Goal: Information Seeking & Learning: Learn about a topic

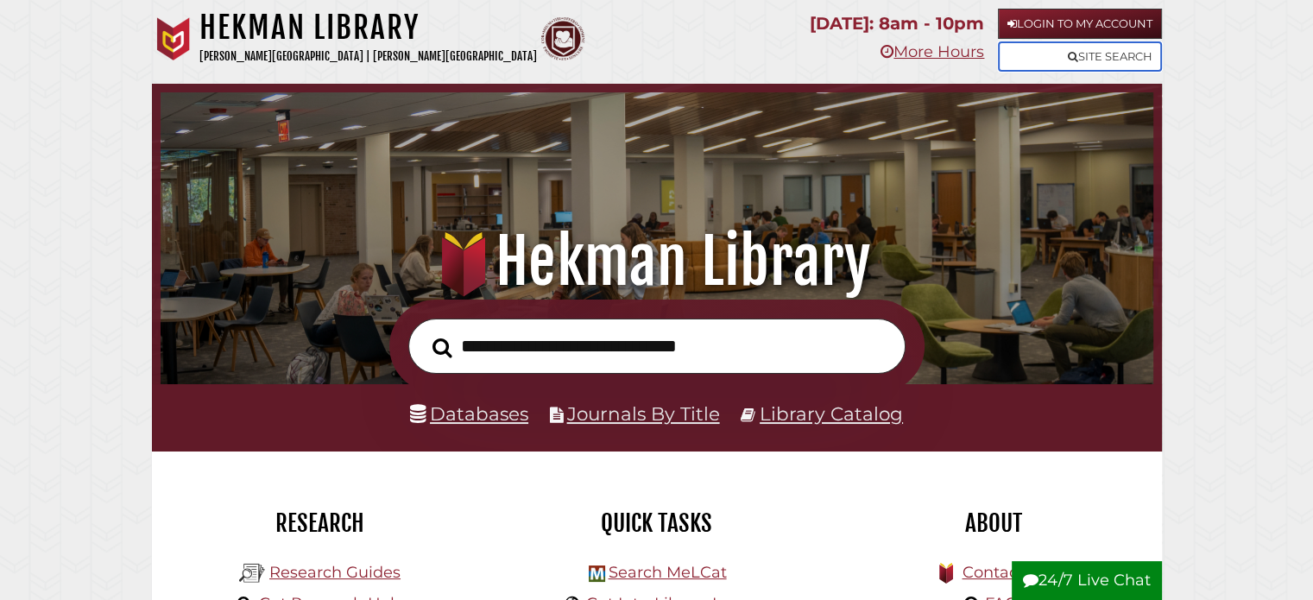
scroll to position [48, 0]
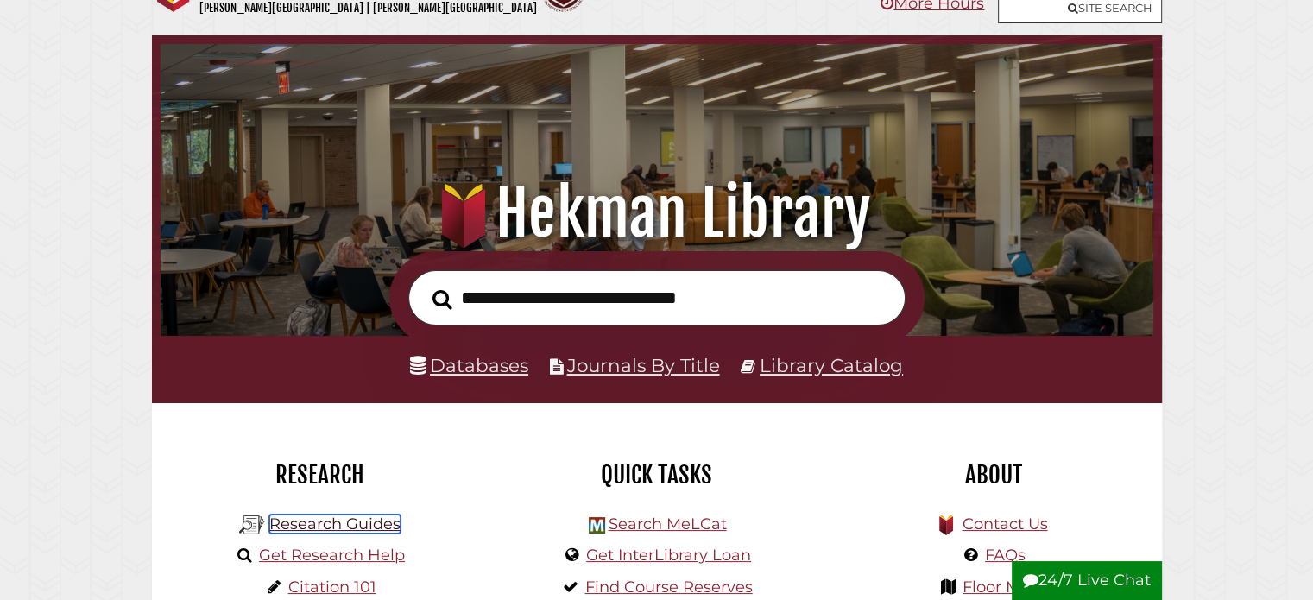
click at [369, 520] on link "Research Guides" at bounding box center [334, 524] width 131 height 19
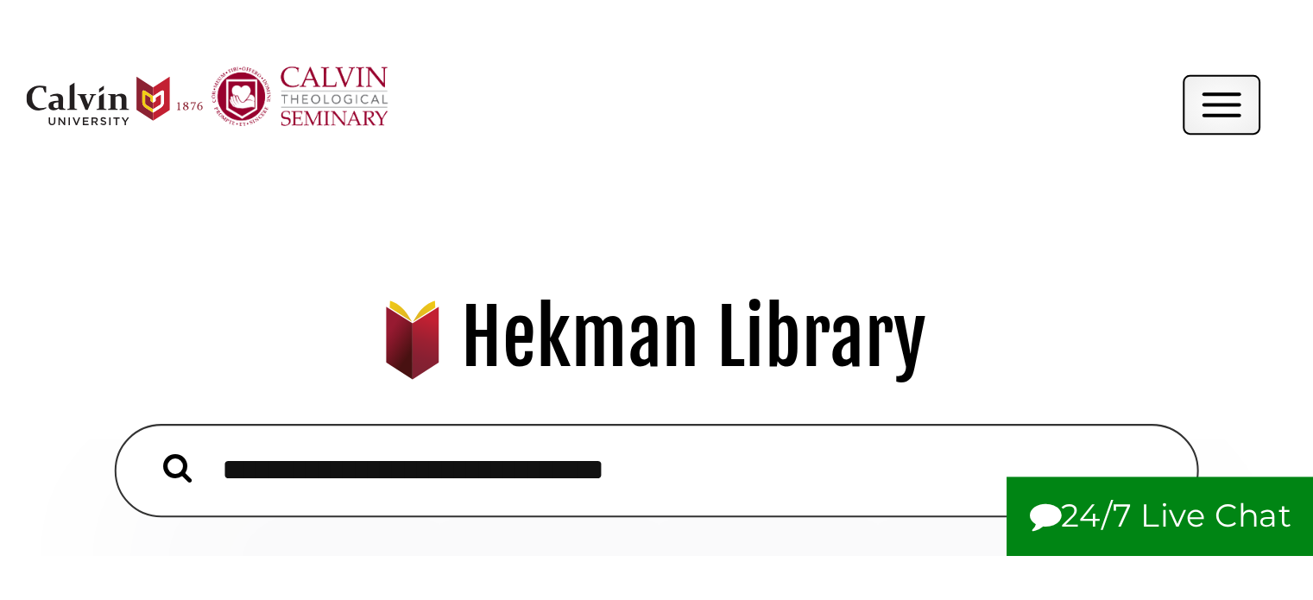
scroll to position [9, 9]
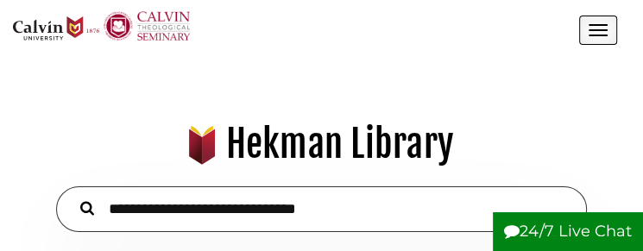
click at [596, 22] on button "Open the menu" at bounding box center [598, 30] width 38 height 29
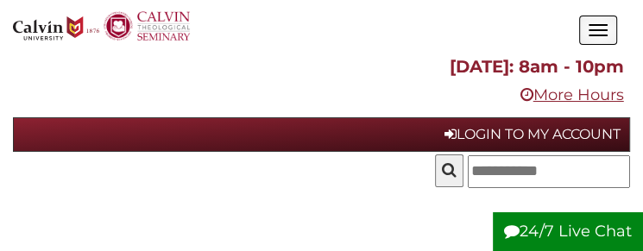
click at [596, 22] on button "Open the menu" at bounding box center [598, 30] width 38 height 29
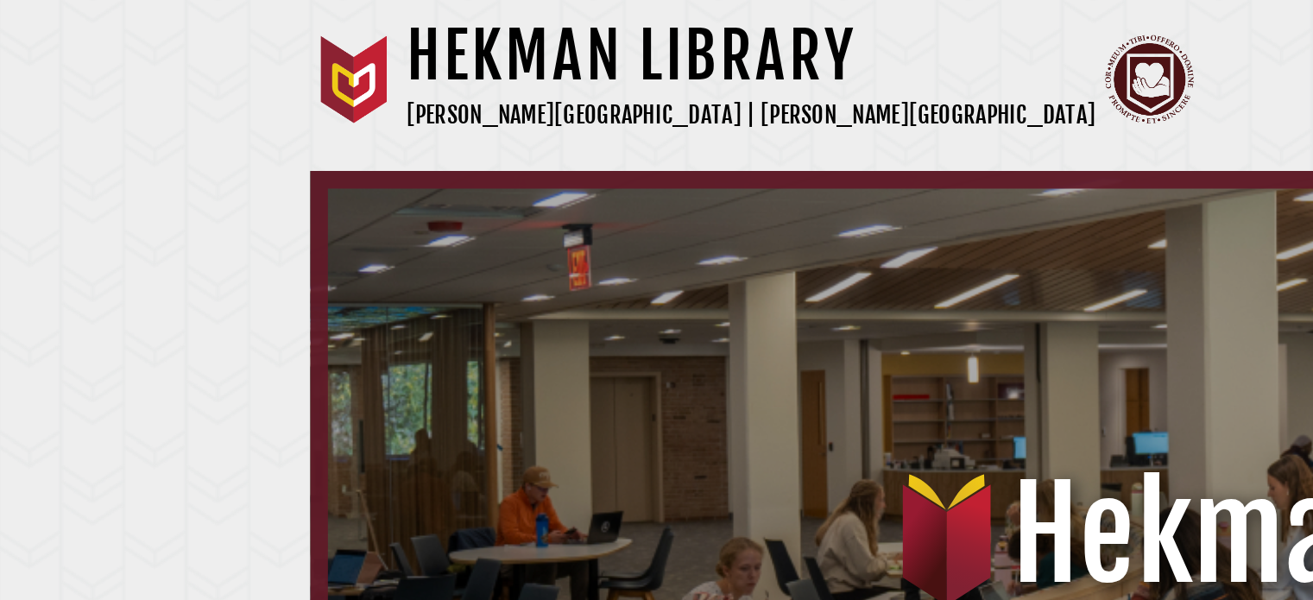
scroll to position [328, 984]
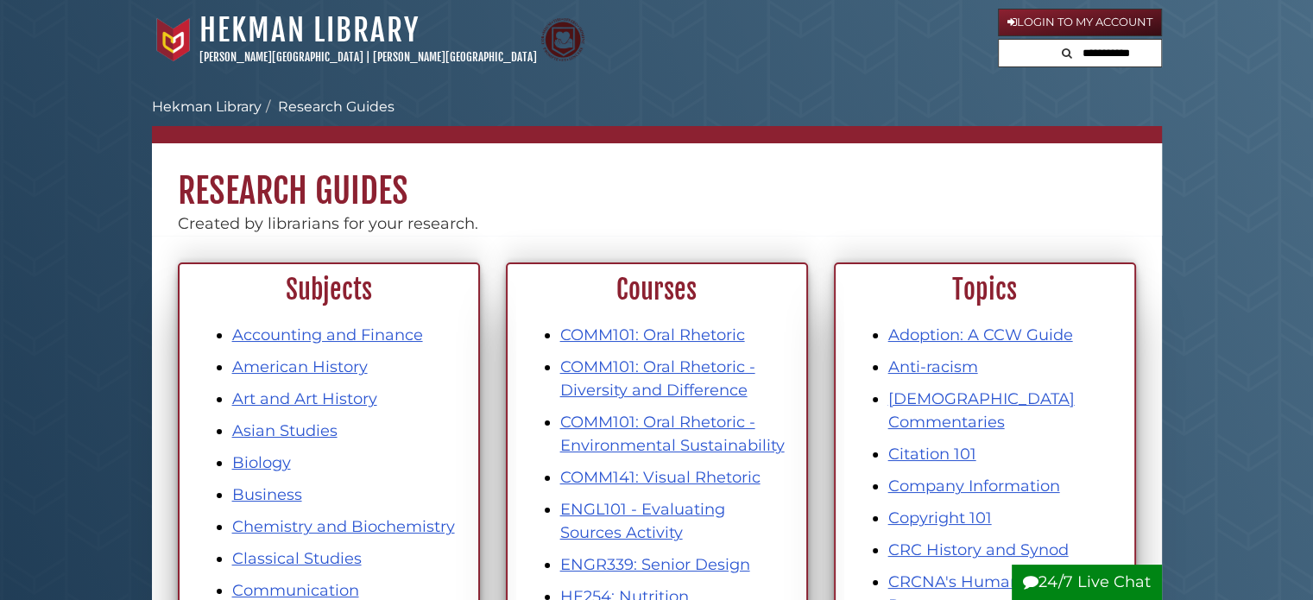
click at [1057, 60] on button "Search" at bounding box center [1067, 51] width 21 height 23
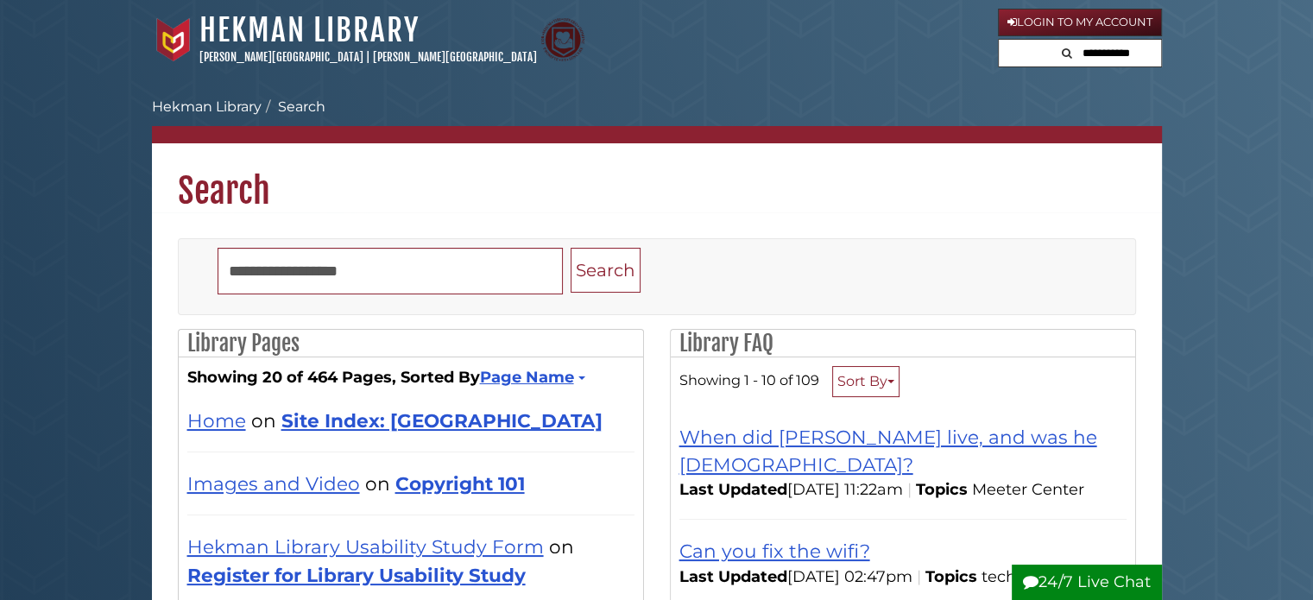
click at [1057, 60] on button "Search" at bounding box center [1067, 51] width 21 height 23
click at [1016, 55] on form at bounding box center [1080, 53] width 164 height 29
click at [1056, 54] on input "text" at bounding box center [1080, 54] width 162 height 28
click at [1004, 53] on icon "Search" at bounding box center [1009, 52] width 10 height 11
click at [1057, 53] on button "Search" at bounding box center [1067, 51] width 21 height 23
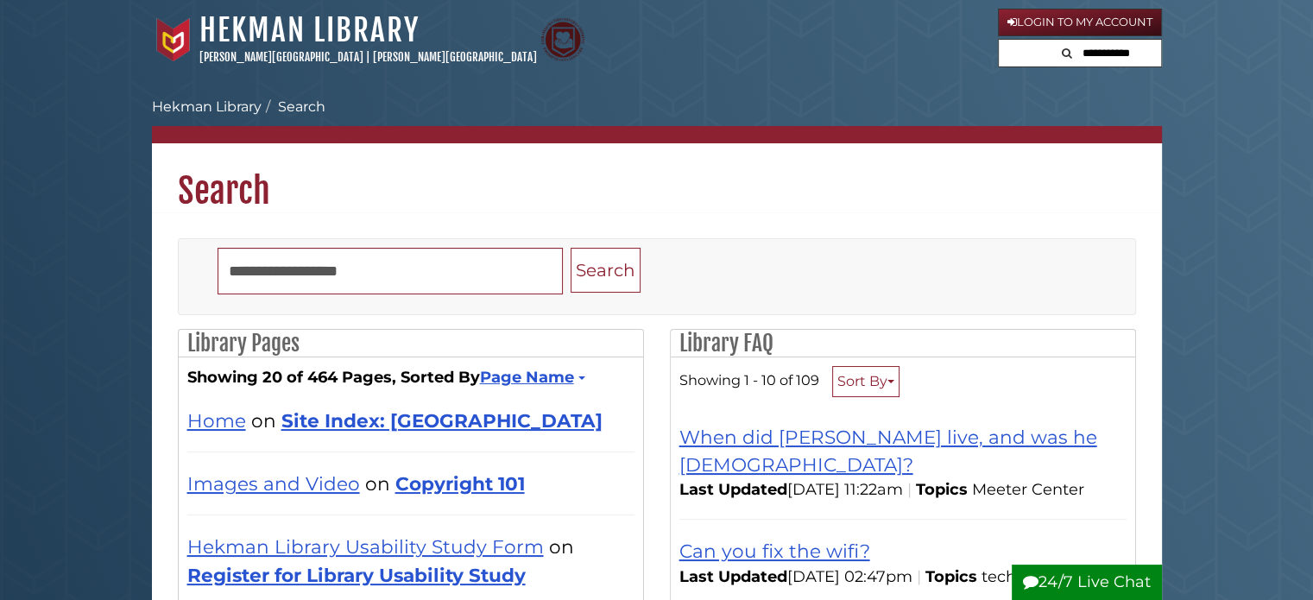
click at [1092, 54] on input "text" at bounding box center [1109, 54] width 104 height 28
click at [951, 51] on div "Hekman Library Calvin University | Calvin Theological Seminary" at bounding box center [575, 39] width 846 height 57
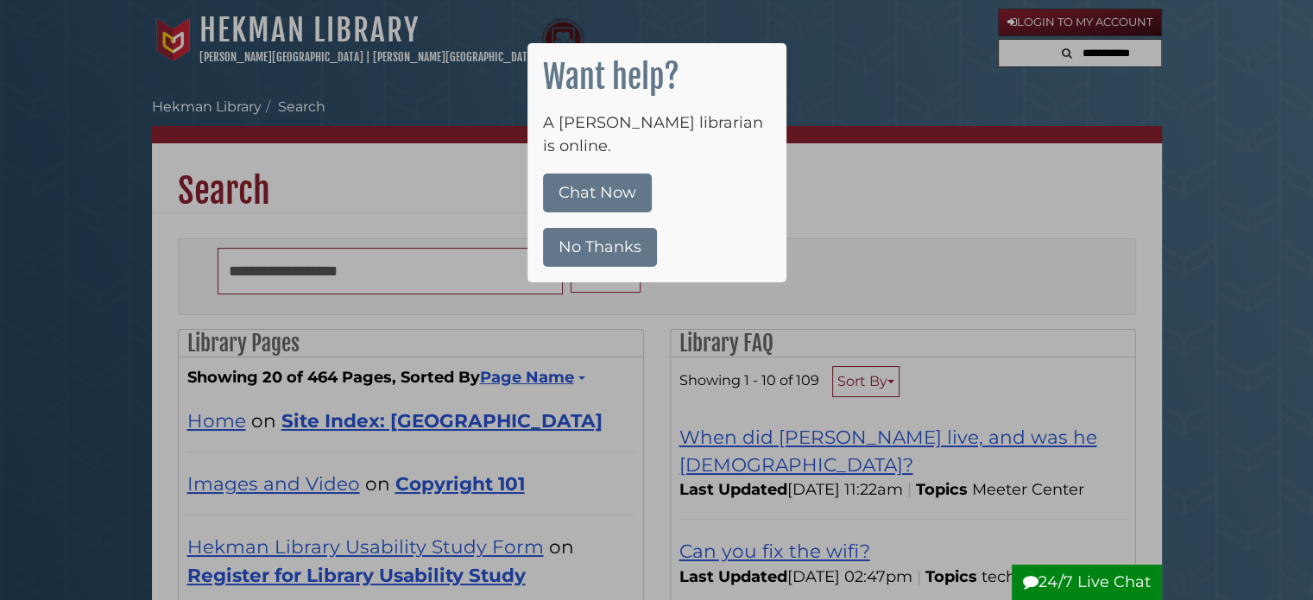
click at [624, 228] on button "No Thanks" at bounding box center [600, 247] width 114 height 39
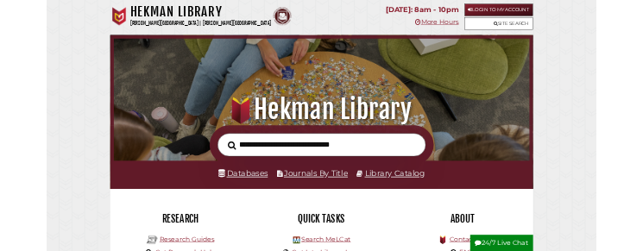
scroll to position [328, 984]
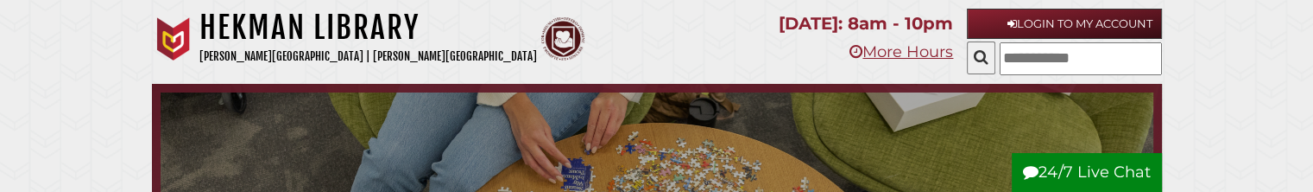
click at [1002, 63] on input "text" at bounding box center [1081, 58] width 162 height 33
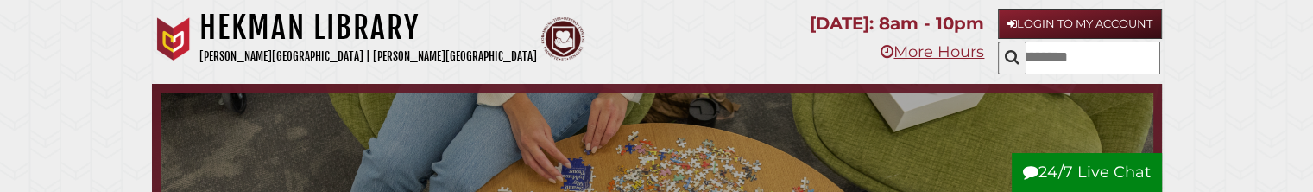
click at [1101, 59] on input "text" at bounding box center [1079, 57] width 162 height 33
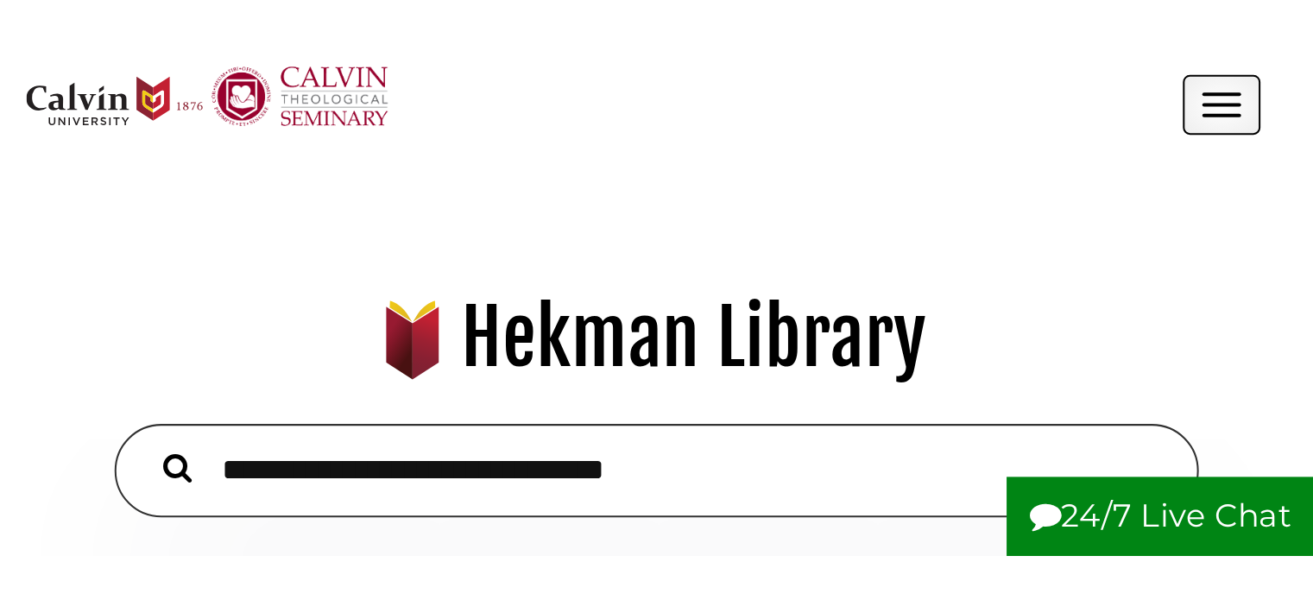
scroll to position [9, 9]
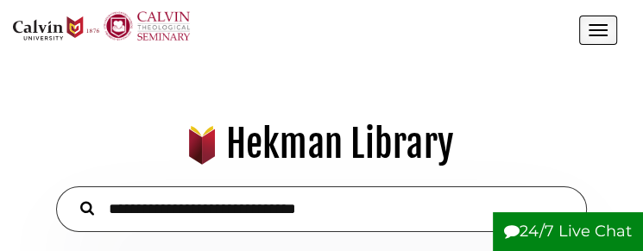
click at [610, 35] on button "Open the menu" at bounding box center [598, 30] width 38 height 29
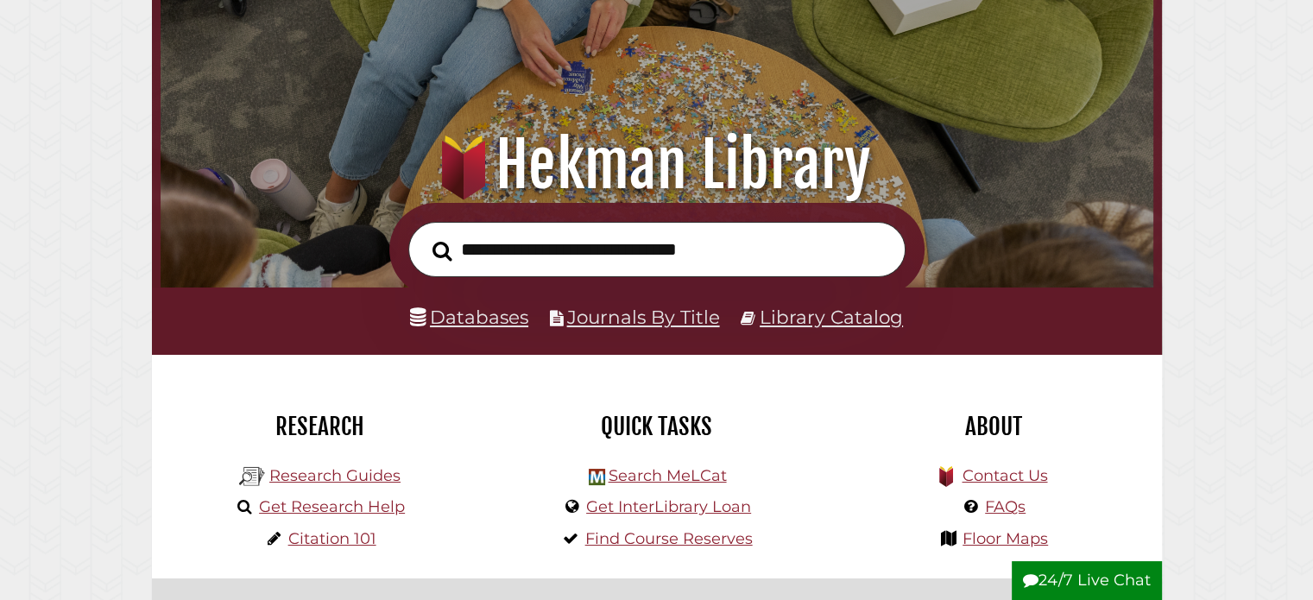
scroll to position [0, 0]
